Goal: Task Accomplishment & Management: Manage account settings

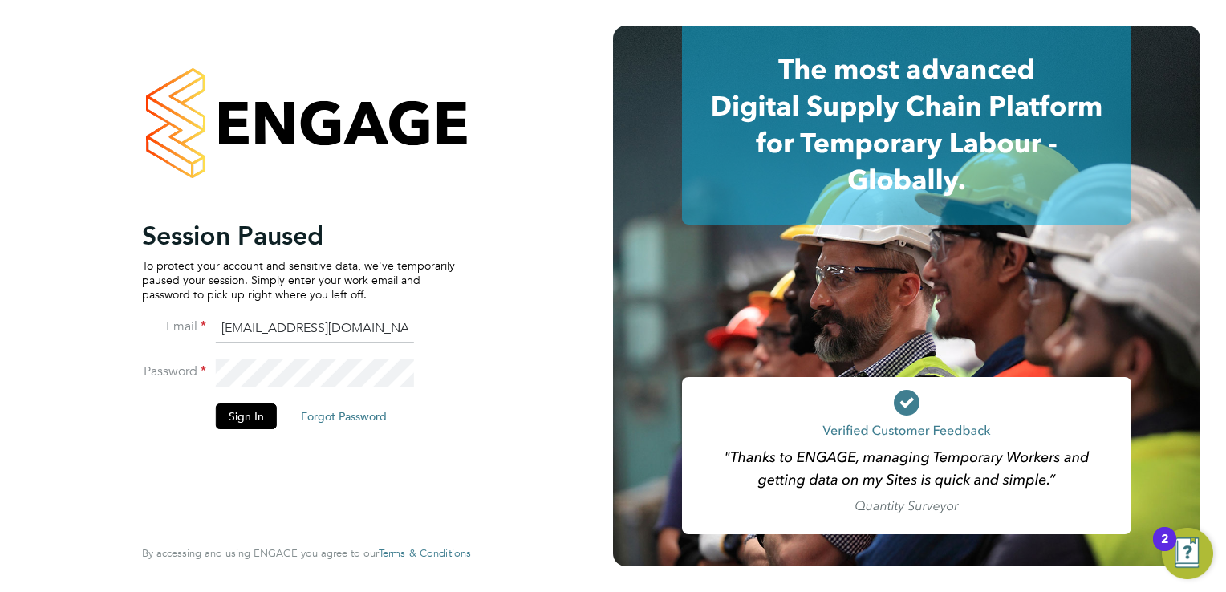
click at [275, 321] on input "[EMAIL_ADDRESS][DOMAIN_NAME]" at bounding box center [315, 328] width 198 height 29
click at [275, 321] on input "ncc@pretiumresourcing.co.uk" at bounding box center [315, 328] width 198 height 29
type input "account.support@pretiumresourcing.co.uk"
click at [257, 414] on button "Sign In" at bounding box center [246, 416] width 61 height 26
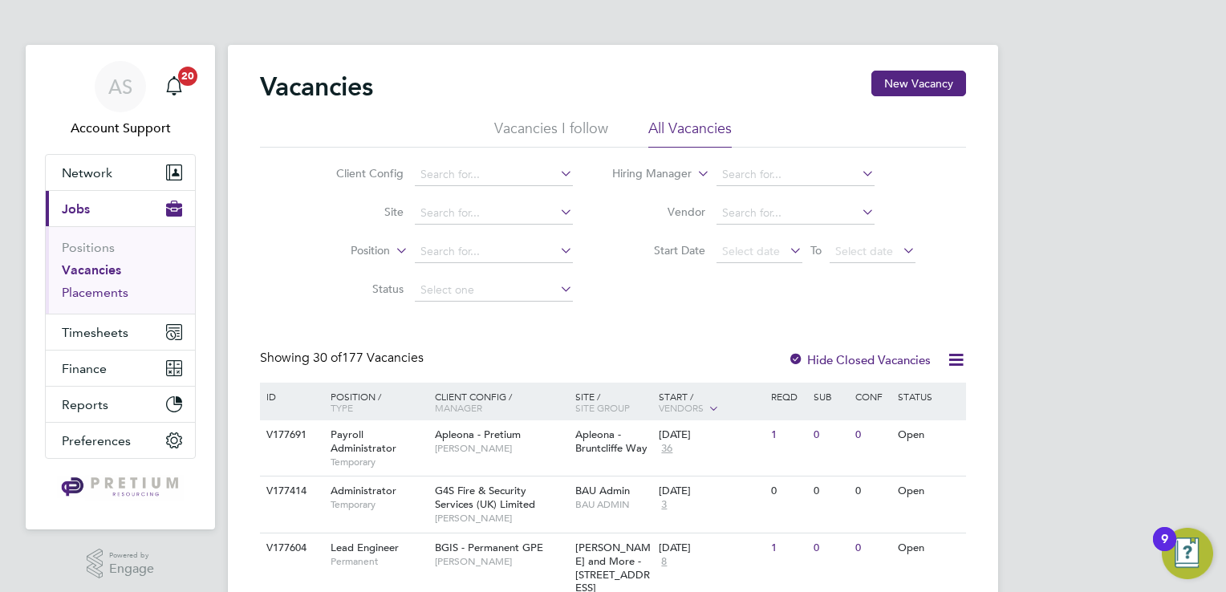
click at [103, 296] on link "Placements" at bounding box center [95, 292] width 67 height 15
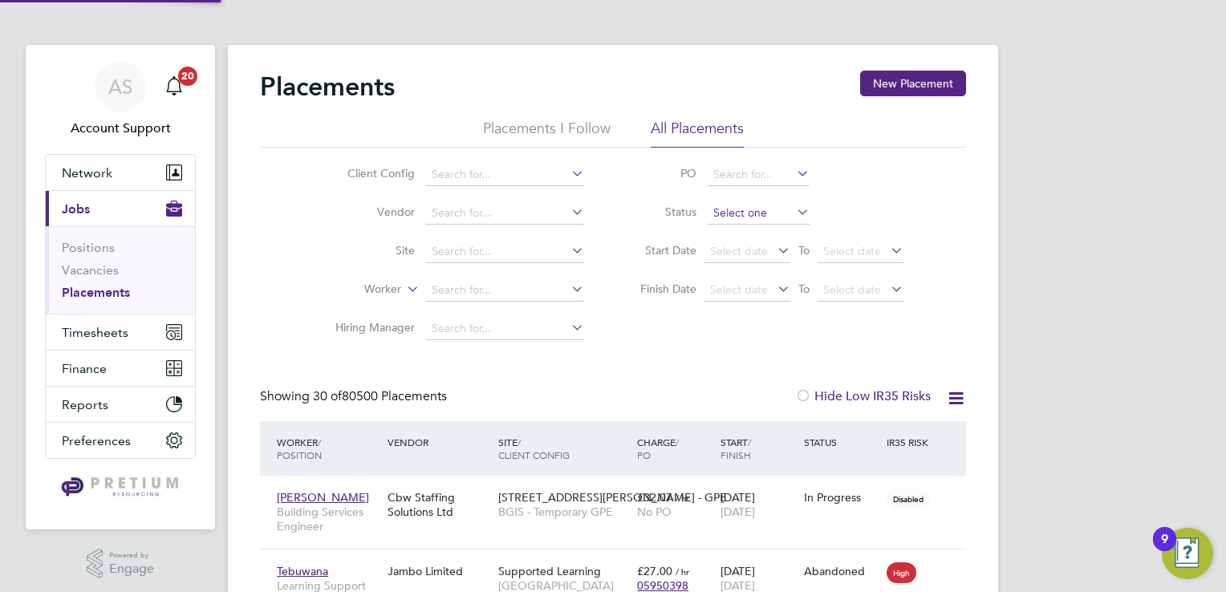
click at [746, 216] on input at bounding box center [758, 213] width 102 height 22
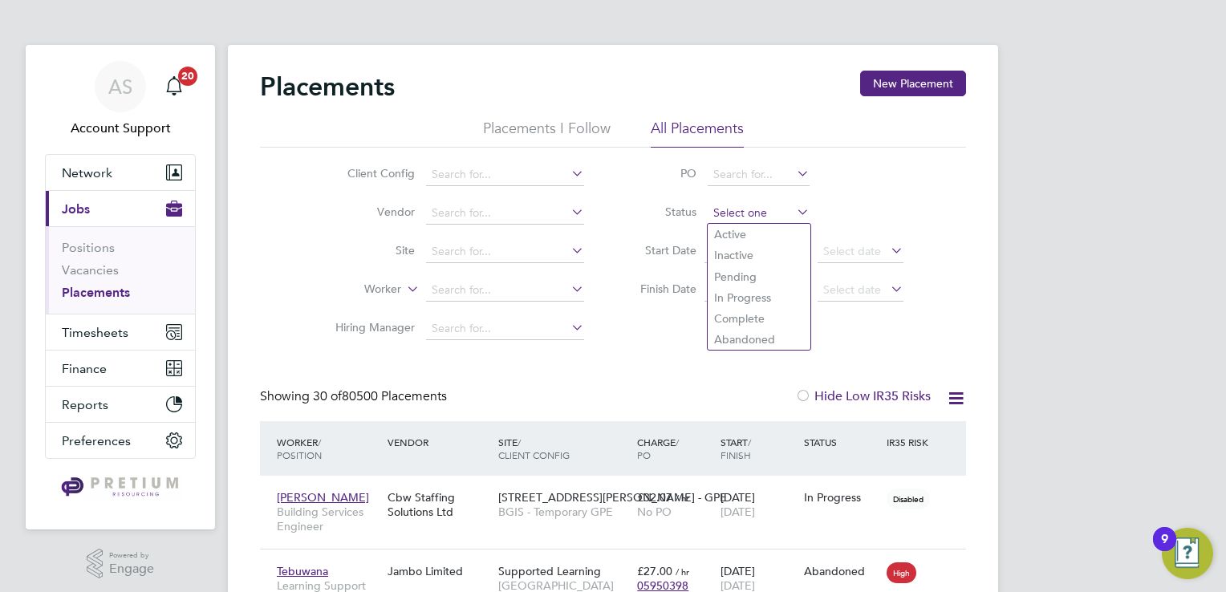
click at [748, 221] on input at bounding box center [758, 213] width 102 height 22
click at [760, 242] on li "Active" at bounding box center [758, 234] width 103 height 21
type input "Active"
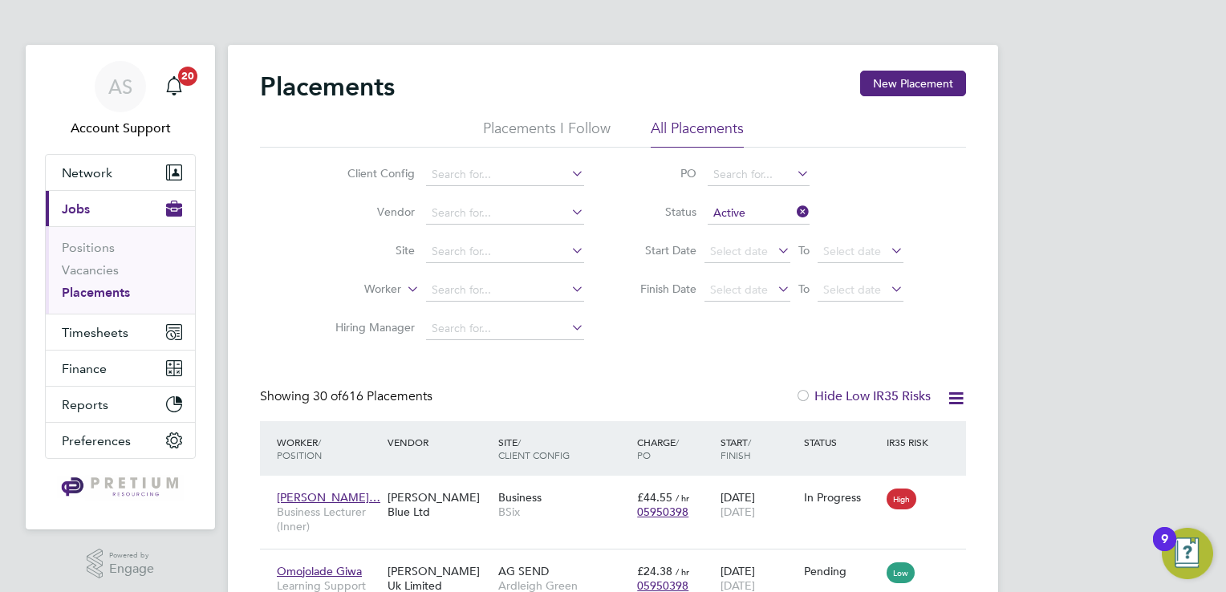
click at [948, 406] on icon at bounding box center [956, 398] width 20 height 20
click at [866, 441] on li "Download Placements Report" at bounding box center [877, 436] width 171 height 22
click at [953, 395] on icon at bounding box center [956, 398] width 20 height 20
click at [864, 437] on li "Download Placements Report" at bounding box center [877, 436] width 171 height 22
click at [542, 505] on span "BSix" at bounding box center [563, 512] width 131 height 14
